Goal: Information Seeking & Learning: Learn about a topic

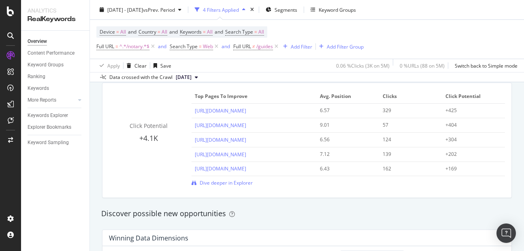
scroll to position [578, 0]
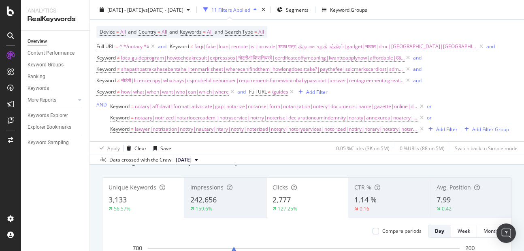
scroll to position [27, 0]
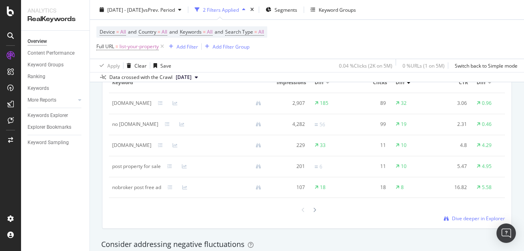
scroll to position [790, 0]
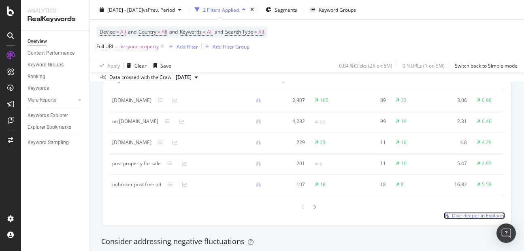
click at [468, 219] on span "Dive deeper in Explorer" at bounding box center [478, 215] width 53 height 7
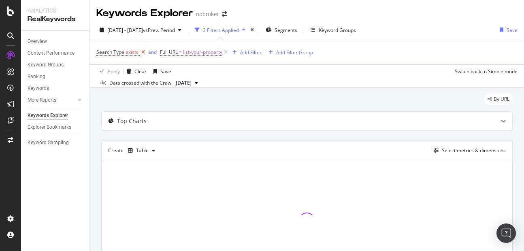
click at [140, 53] on icon at bounding box center [143, 52] width 7 height 8
click at [276, 52] on div "Add Filter Group" at bounding box center [294, 52] width 37 height 7
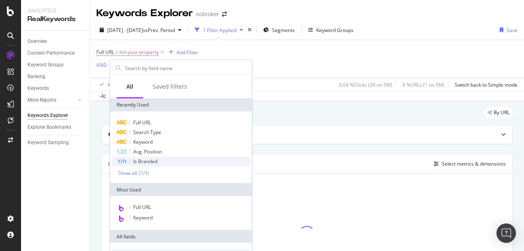
click at [153, 161] on span "Is Branded" at bounding box center [145, 161] width 24 height 7
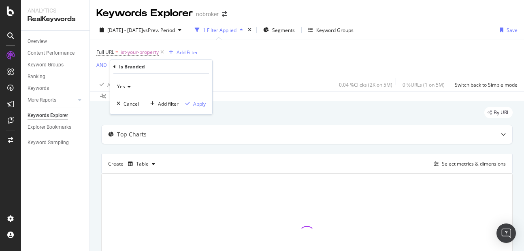
click at [121, 89] on span "Yes" at bounding box center [121, 86] width 8 height 7
click at [128, 113] on div "No" at bounding box center [162, 114] width 87 height 11
click at [201, 109] on div "No Cancel Add filter Apply" at bounding box center [161, 94] width 102 height 40
click at [201, 108] on button "Apply" at bounding box center [193, 104] width 23 height 8
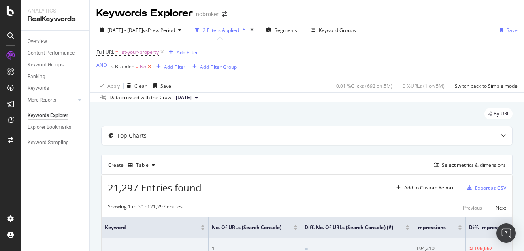
click at [147, 66] on icon at bounding box center [149, 67] width 7 height 8
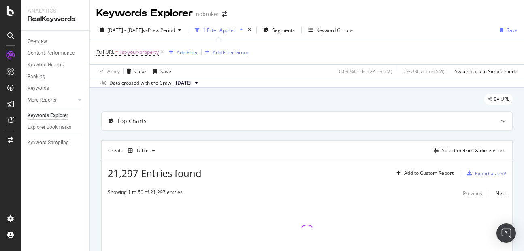
click at [185, 50] on div "Add Filter" at bounding box center [187, 52] width 21 height 7
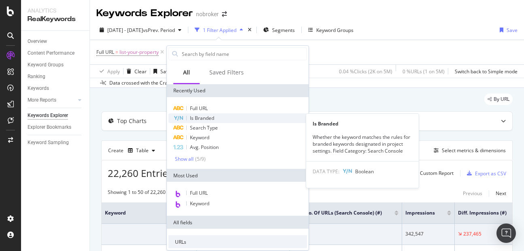
click at [197, 118] on span "Is Branded" at bounding box center [202, 118] width 24 height 7
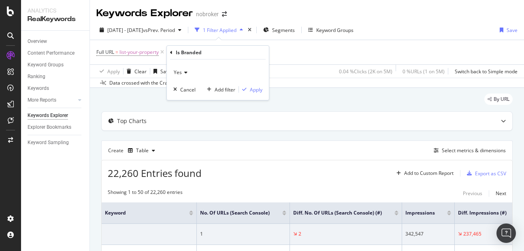
click at [180, 73] on span "Yes" at bounding box center [178, 72] width 8 height 7
click at [183, 101] on span "No" at bounding box center [180, 99] width 6 height 7
click at [259, 89] on div "Apply" at bounding box center [256, 89] width 13 height 7
